Goal: Transaction & Acquisition: Book appointment/travel/reservation

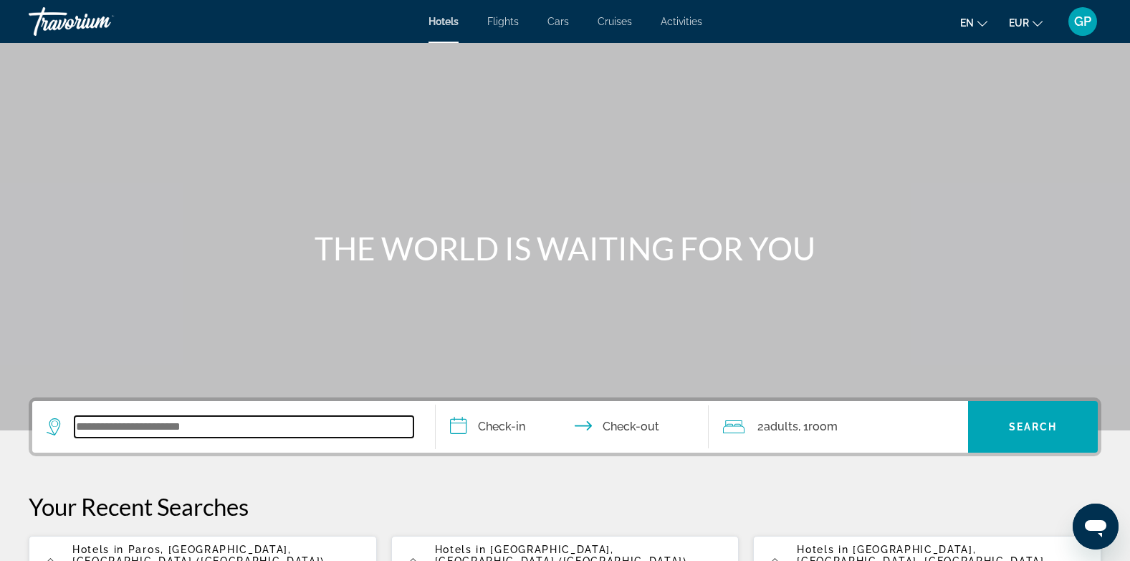
click at [119, 430] on input "Search widget" at bounding box center [244, 427] width 339 height 22
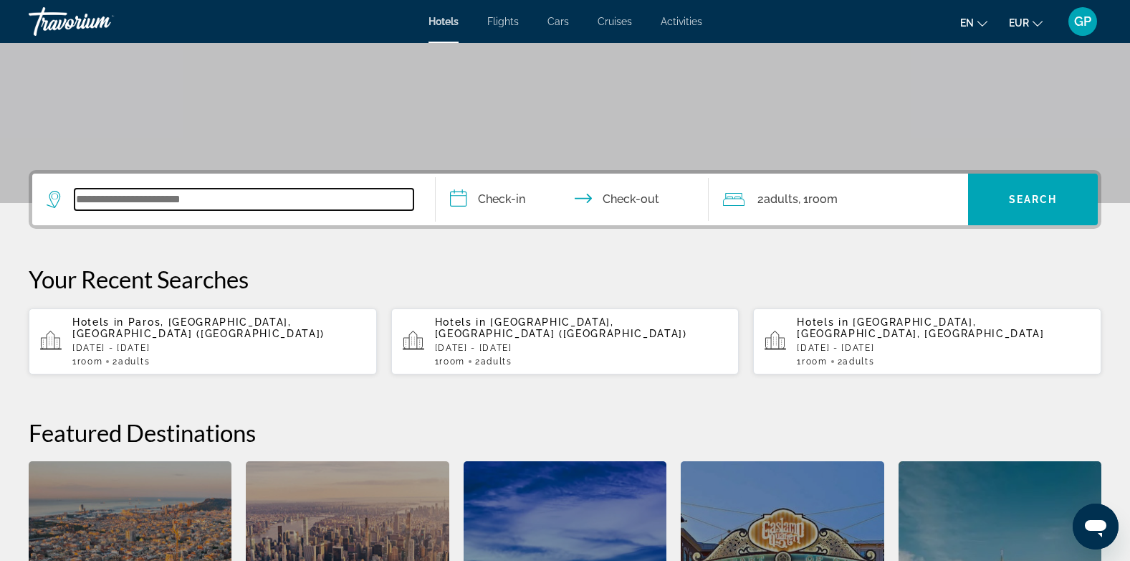
scroll to position [351, 0]
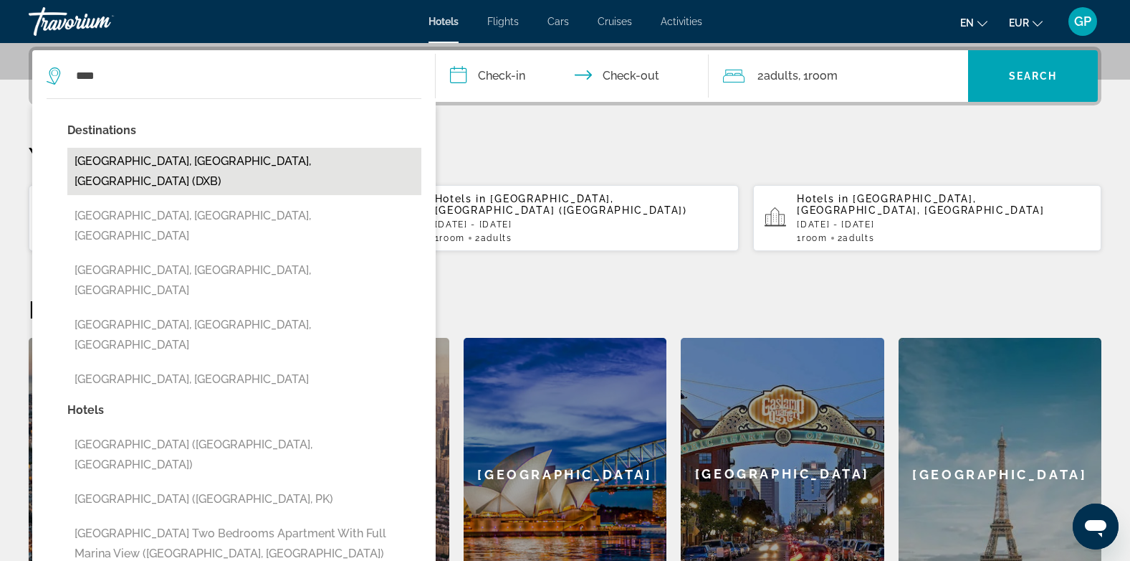
click at [206, 162] on button "[GEOGRAPHIC_DATA], [GEOGRAPHIC_DATA], [GEOGRAPHIC_DATA] (DXB)" at bounding box center [244, 171] width 354 height 47
type input "**********"
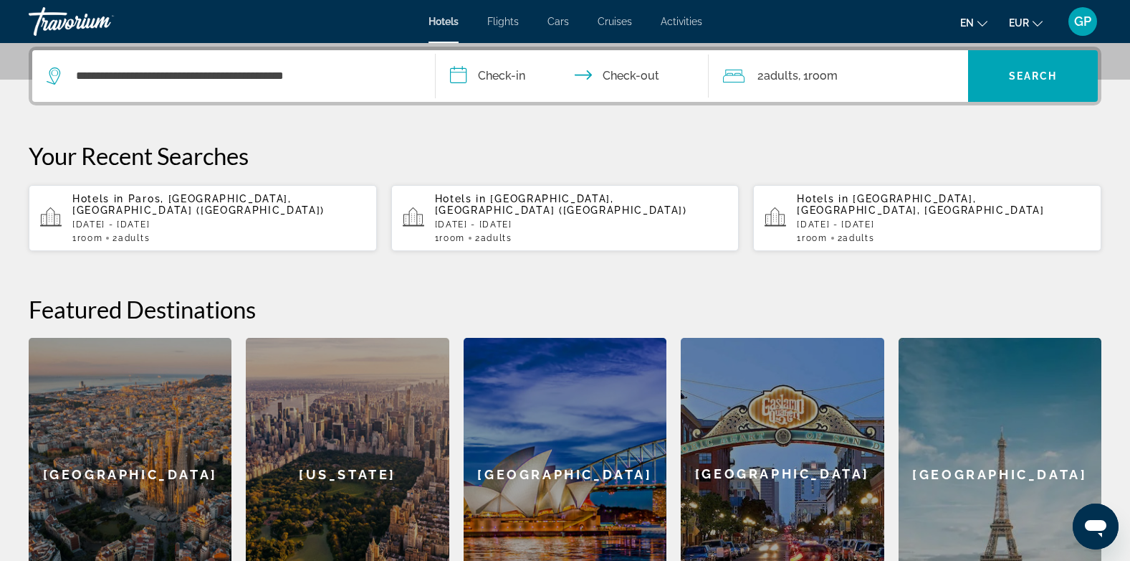
click at [495, 70] on input "**********" at bounding box center [576, 78] width 280 height 56
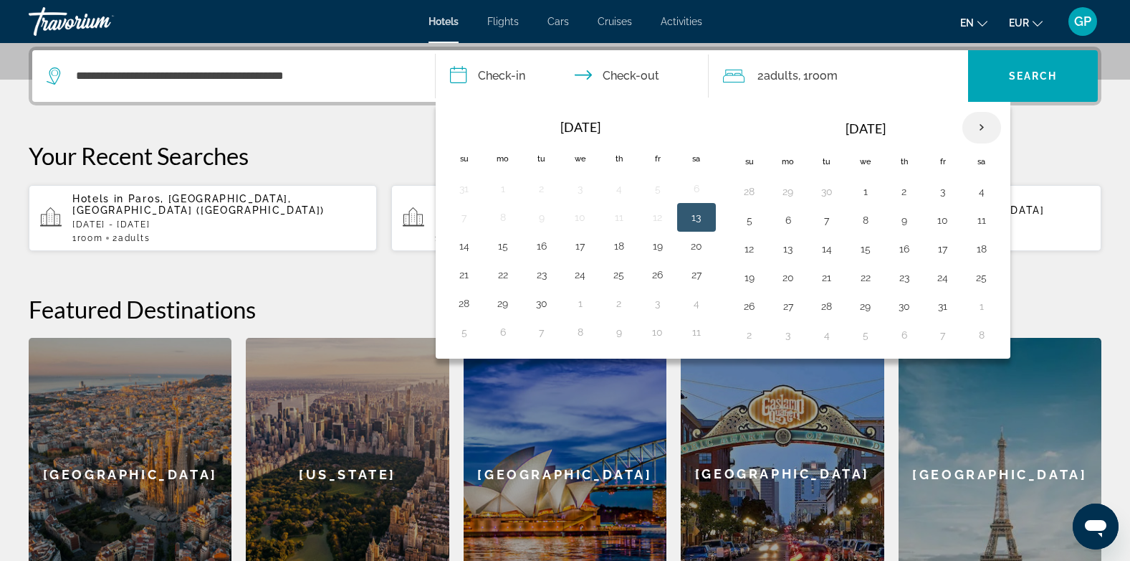
click at [983, 130] on th "Next month" at bounding box center [982, 128] width 39 height 32
click at [581, 278] on button "22" at bounding box center [580, 277] width 23 height 20
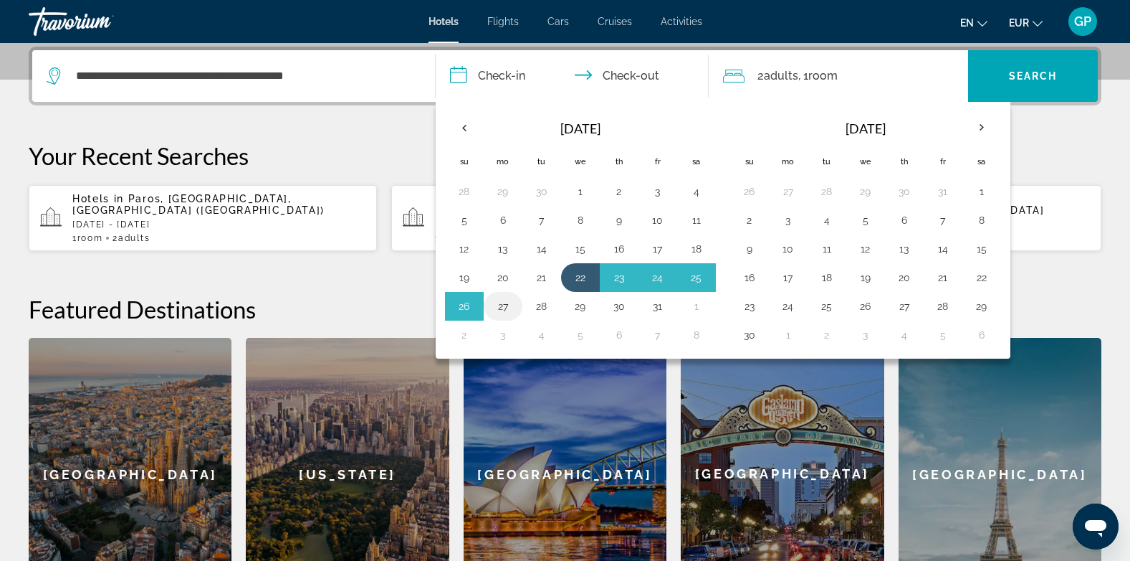
click at [506, 304] on button "27" at bounding box center [503, 306] width 23 height 20
type input "**********"
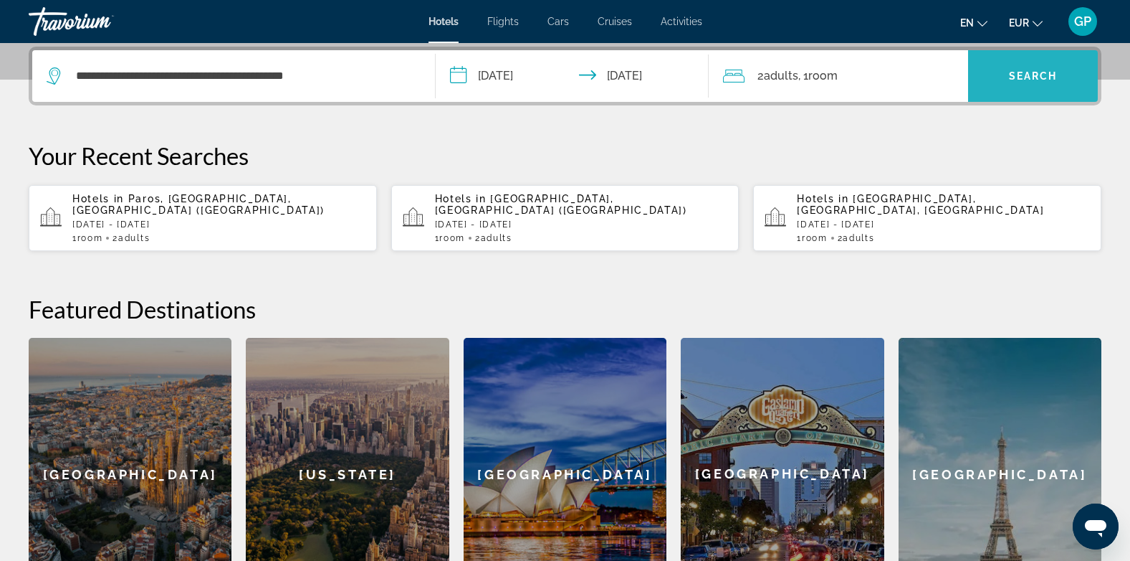
click at [1026, 68] on span "Search widget" at bounding box center [1033, 76] width 130 height 34
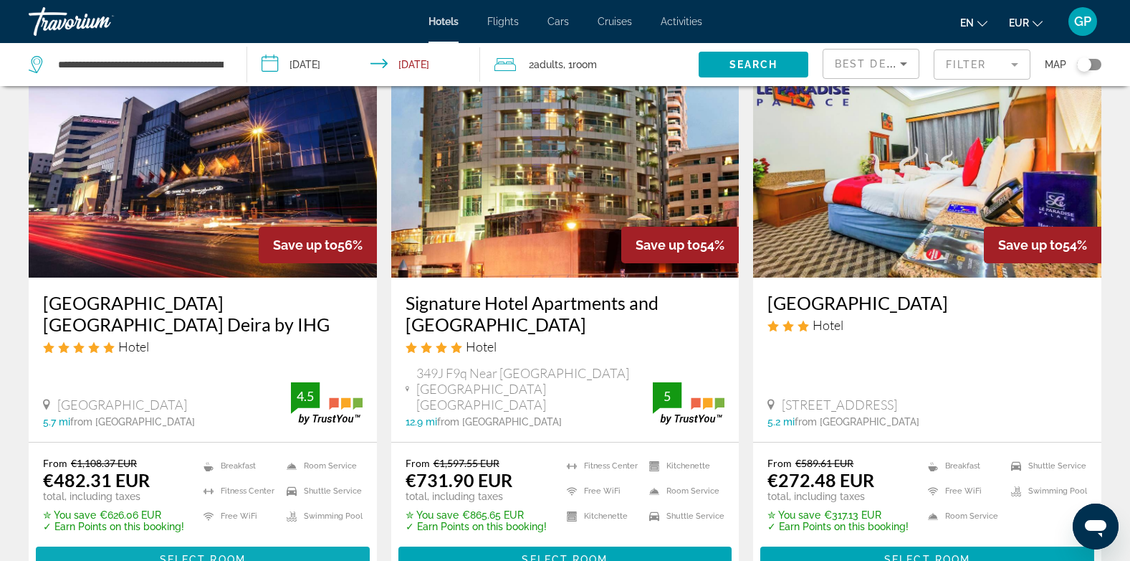
scroll to position [573, 0]
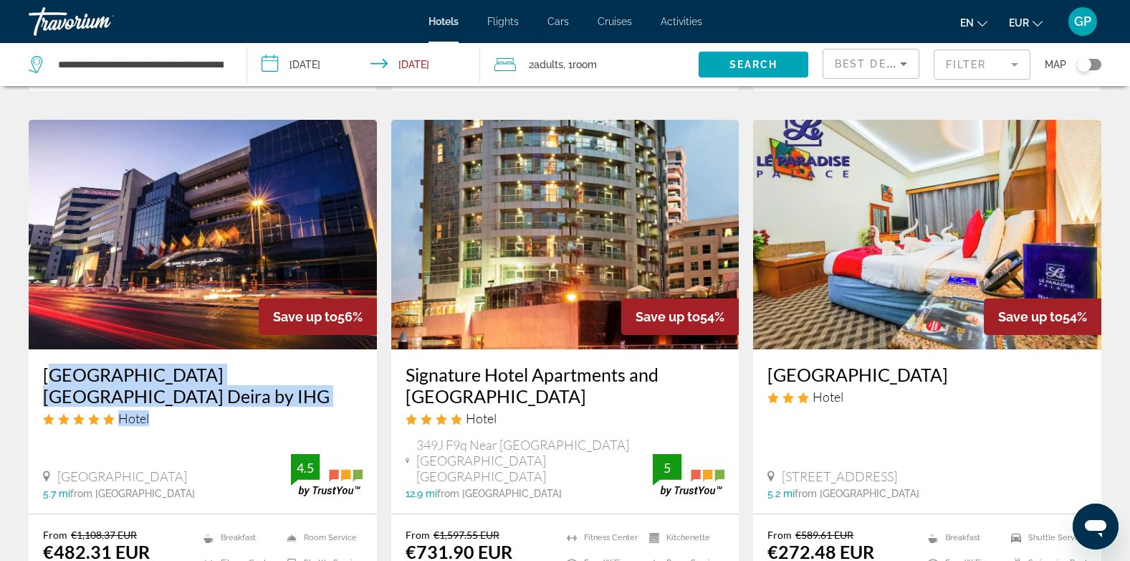
drag, startPoint x: 30, startPoint y: 348, endPoint x: 308, endPoint y: 377, distance: 278.9
click at [308, 377] on div "[GEOGRAPHIC_DATA] [GEOGRAPHIC_DATA] Deira by IHG Hotel [GEOGRAPHIC_DATA], [GEOG…" at bounding box center [203, 431] width 348 height 164
copy div "[GEOGRAPHIC_DATA] [GEOGRAPHIC_DATA] Deira by [GEOGRAPHIC_DATA]"
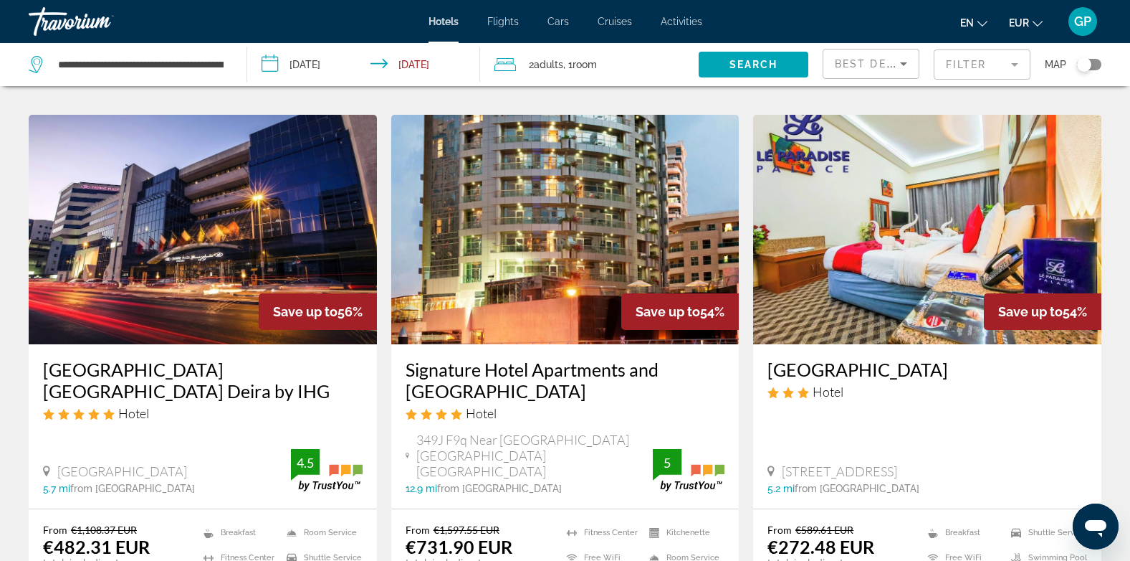
scroll to position [576, 0]
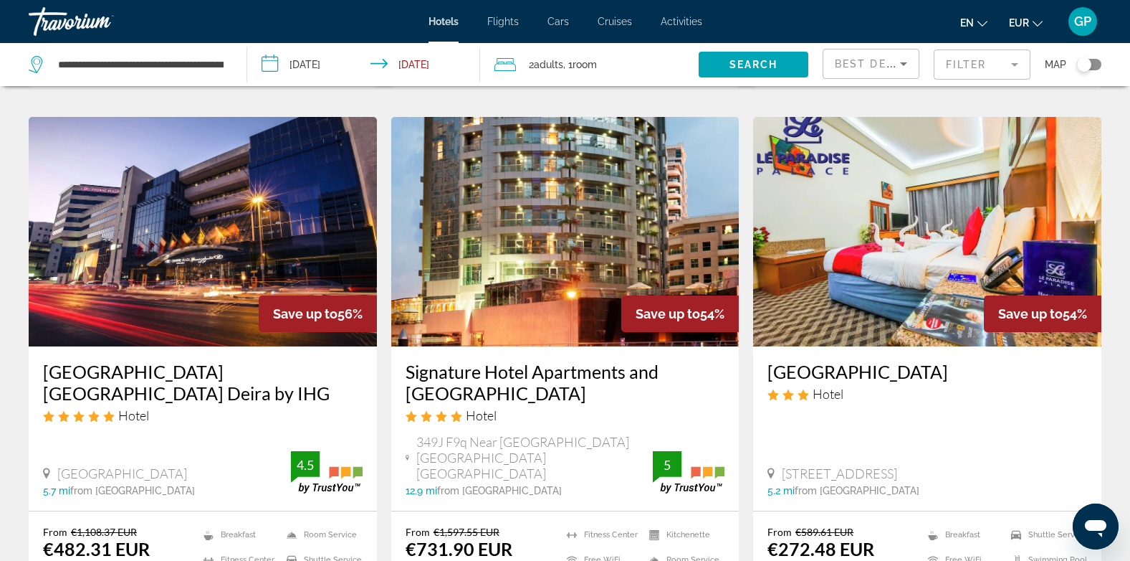
click at [173, 277] on img "Main content" at bounding box center [203, 231] width 348 height 229
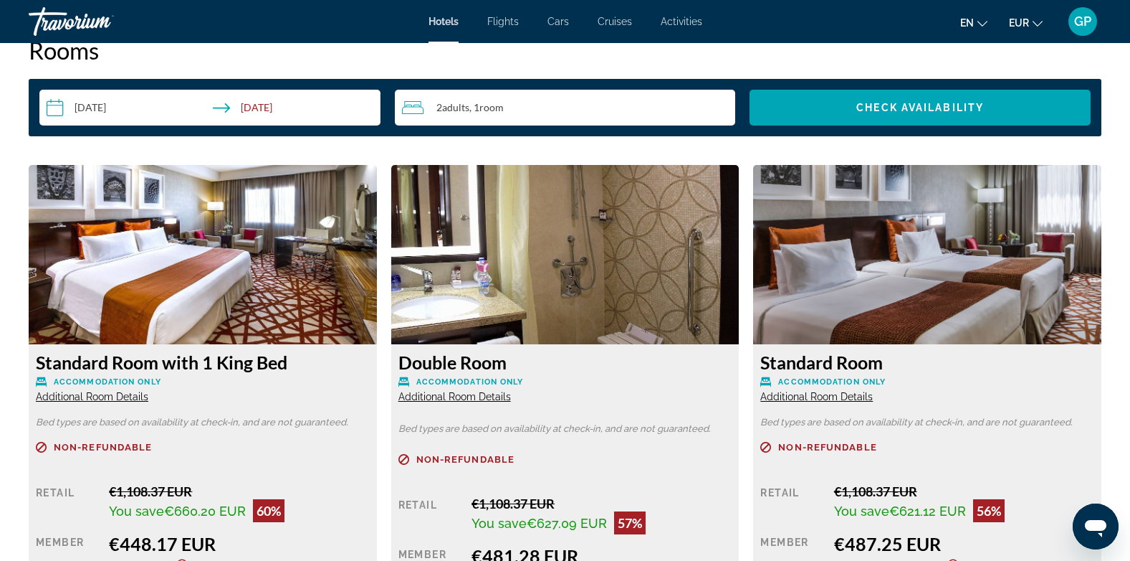
scroll to position [1935, 0]
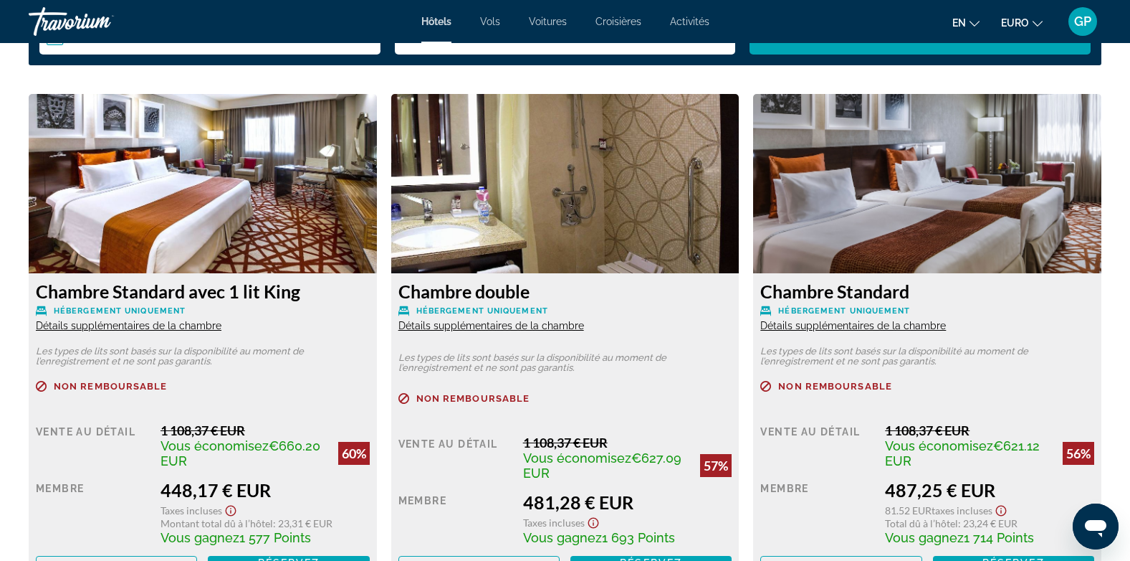
click at [89, 325] on span "Détails supplémentaires de la chambre" at bounding box center [129, 325] width 186 height 11
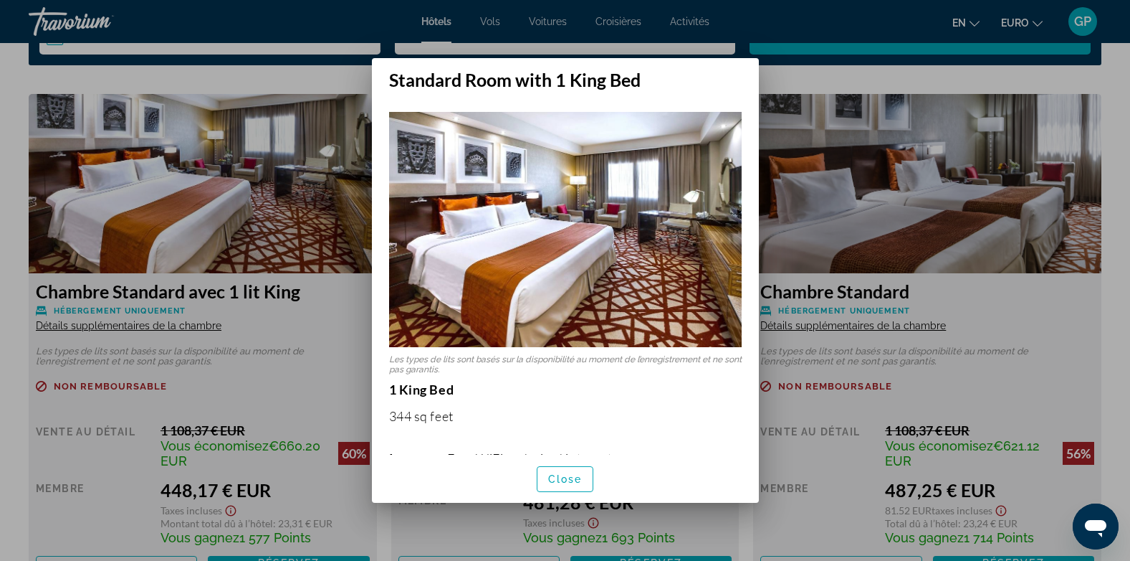
scroll to position [0, 0]
click at [565, 477] on span "Fermer" at bounding box center [565, 478] width 43 height 11
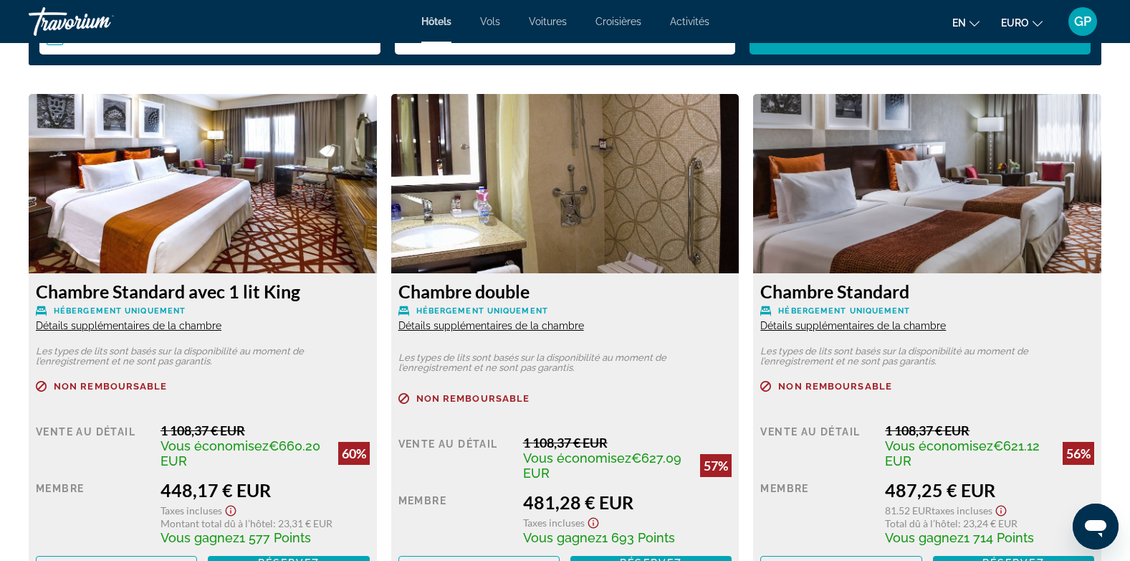
scroll to position [2007, 0]
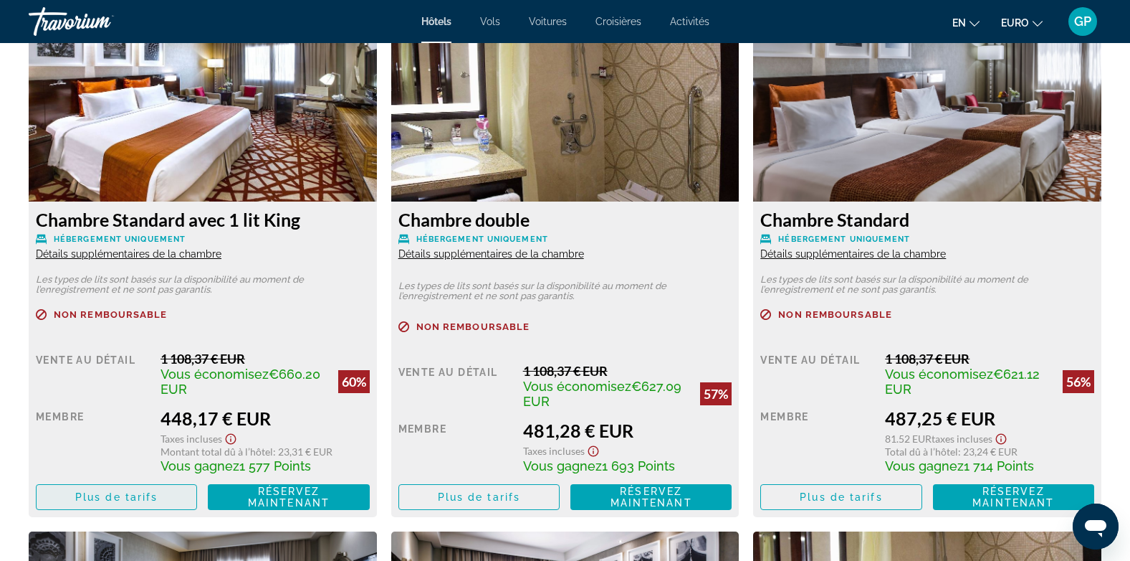
click at [111, 499] on span "Plus de tarifs" at bounding box center [116, 496] width 82 height 11
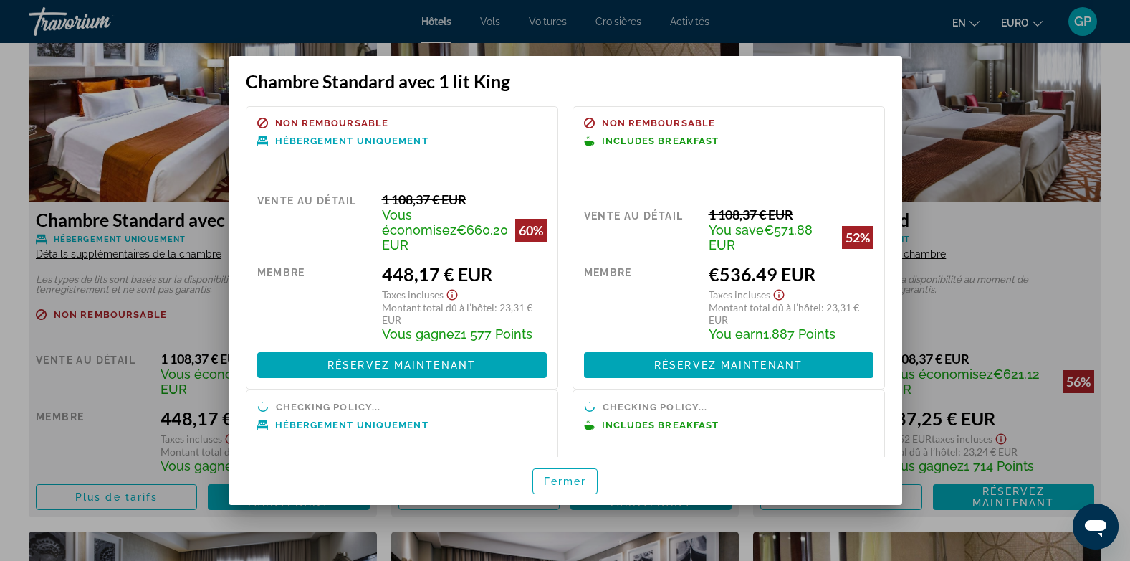
scroll to position [0, 0]
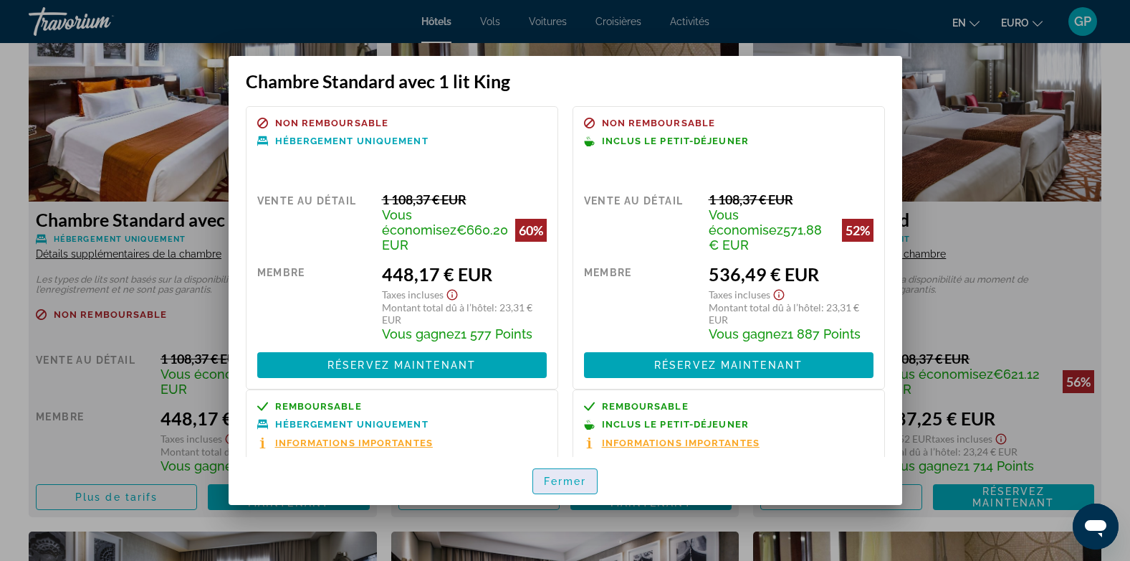
click at [561, 479] on span "Fermer" at bounding box center [565, 480] width 43 height 11
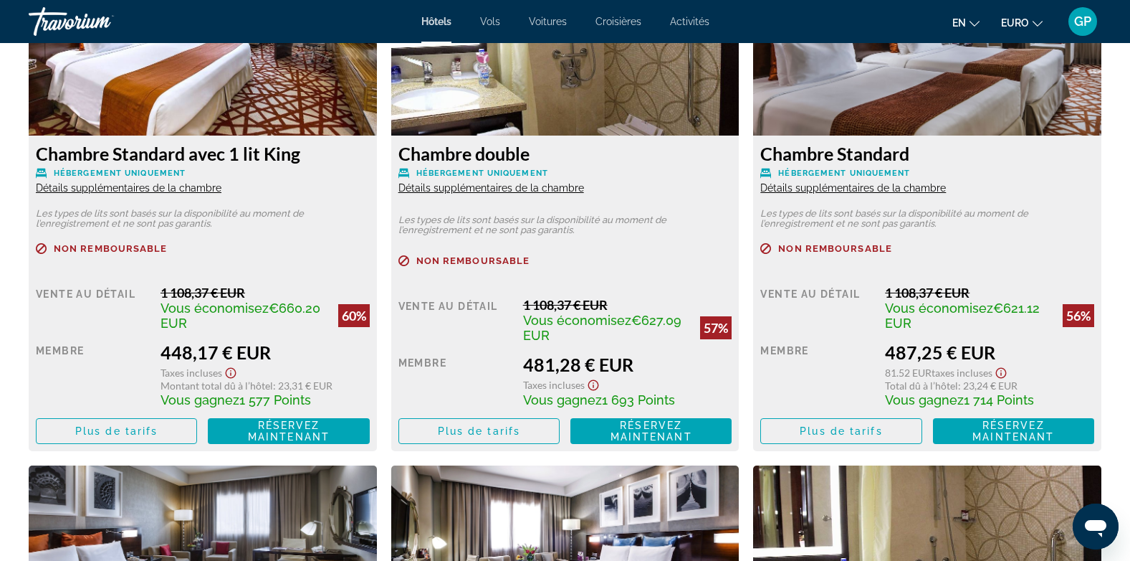
scroll to position [2150, 0]
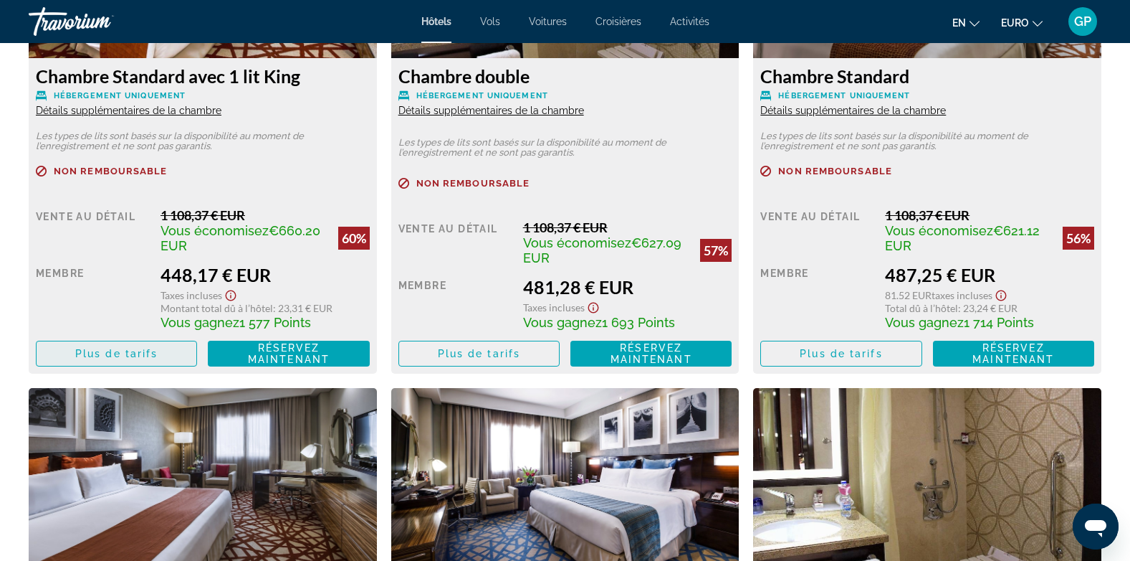
click at [141, 351] on span "Plus de tarifs" at bounding box center [116, 353] width 82 height 11
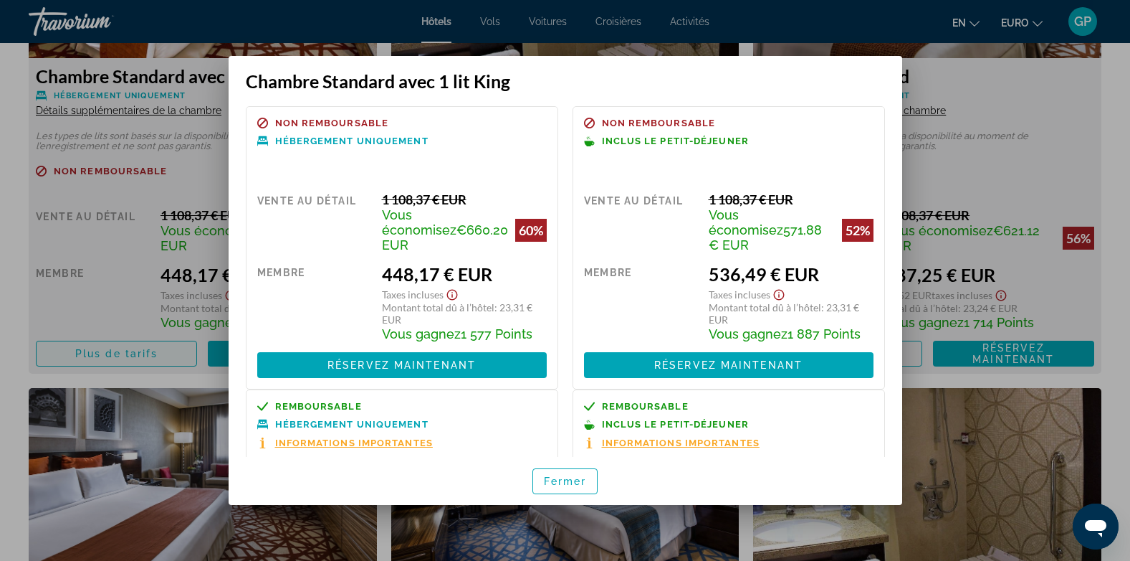
scroll to position [0, 0]
